Goal: Navigation & Orientation: Find specific page/section

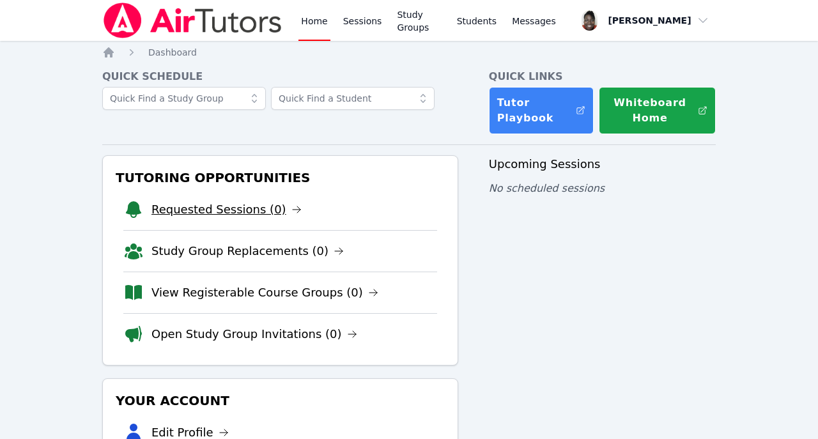
click at [214, 215] on link "Requested Sessions (0)" at bounding box center [226, 210] width 150 height 18
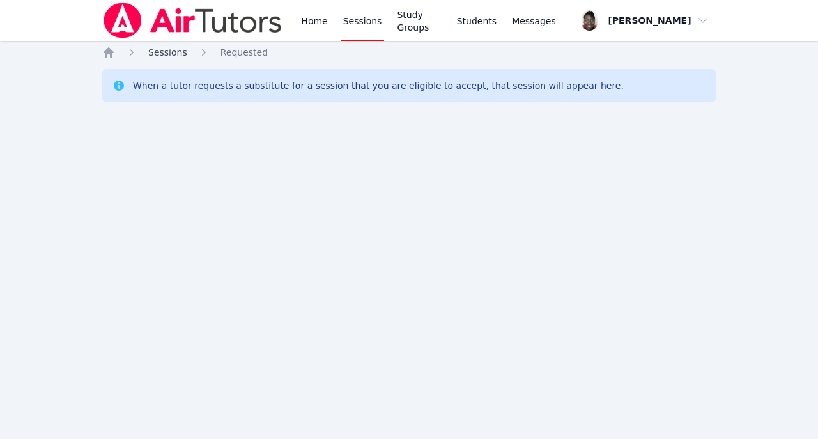
click at [166, 57] on span "Sessions" at bounding box center [167, 52] width 39 height 10
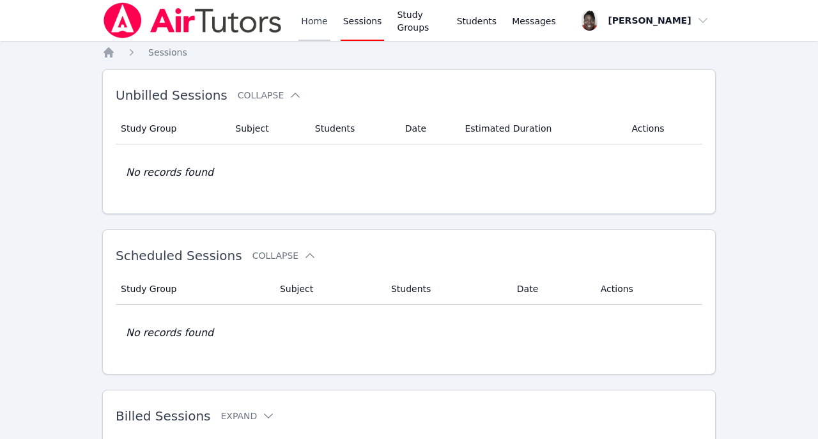
click at [315, 25] on link "Home" at bounding box center [313, 20] width 31 height 41
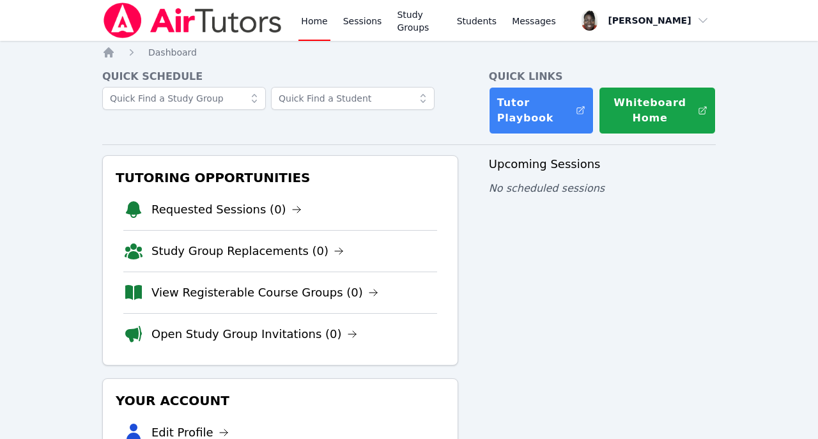
click at [300, 57] on nav "Home Dashboard" at bounding box center [408, 52] width 613 height 13
click at [4, 429] on div "Home Sessions Study Groups Students Messages Open user menu Josephine Le Pierro…" at bounding box center [409, 307] width 818 height 614
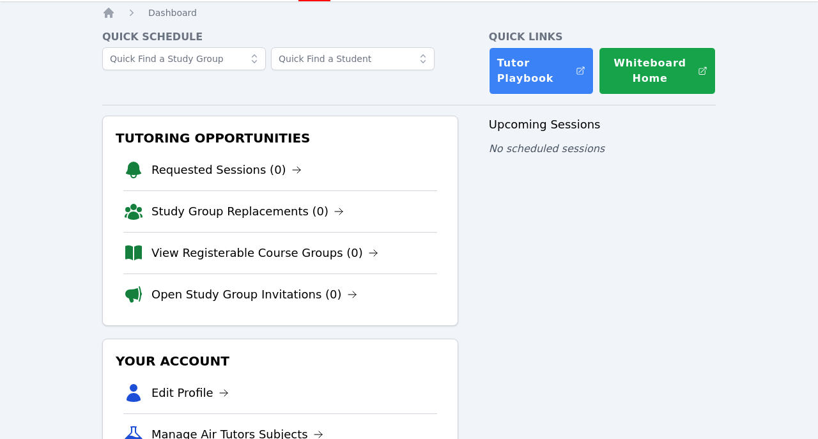
scroll to position [40, 0]
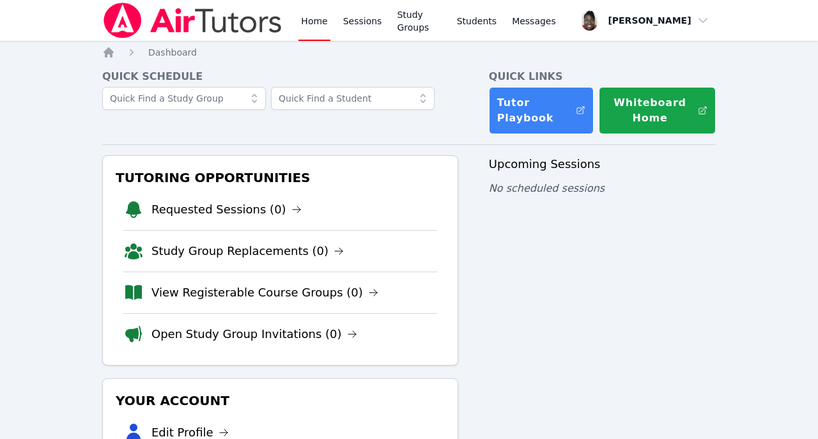
click at [97, 172] on div "Home Sessions Study Groups Students Messages Open user menu Josephine Le Pierro…" at bounding box center [409, 307] width 818 height 614
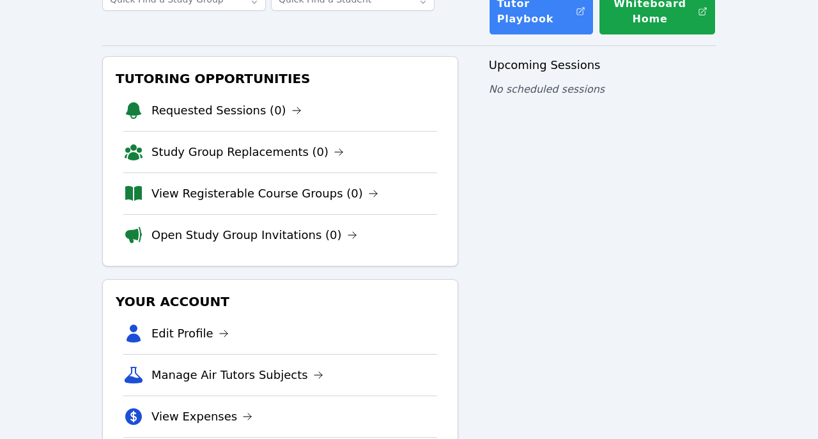
scroll to position [103, 0]
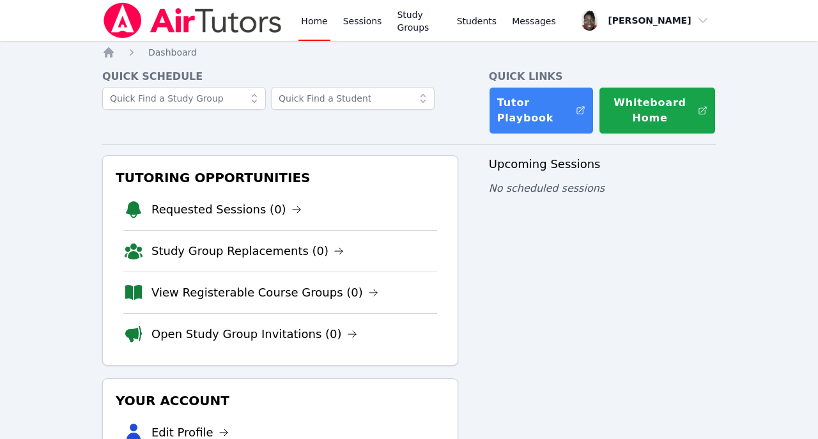
scroll to position [103, 0]
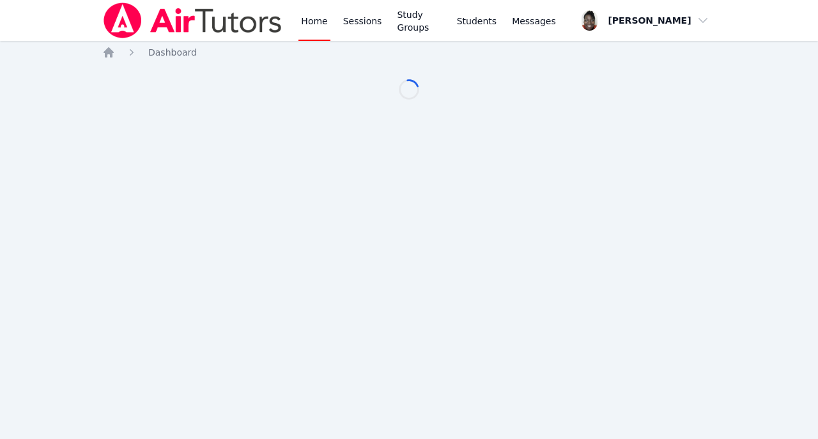
scroll to position [103, 0]
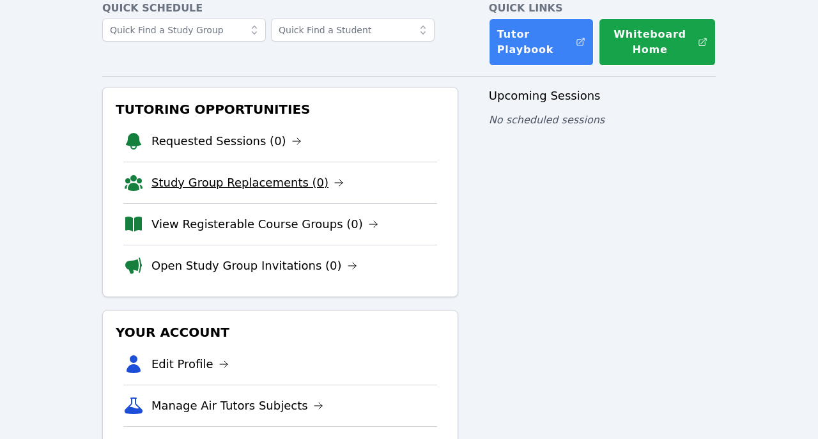
scroll to position [69, 0]
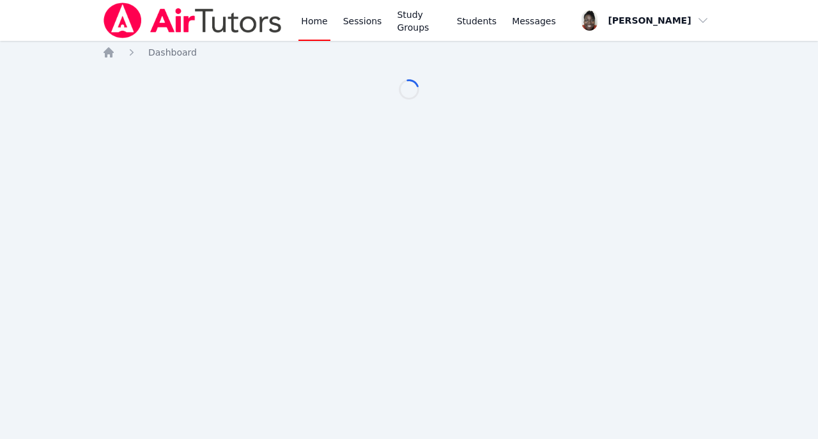
scroll to position [69, 0]
